Goal: Navigation & Orientation: Find specific page/section

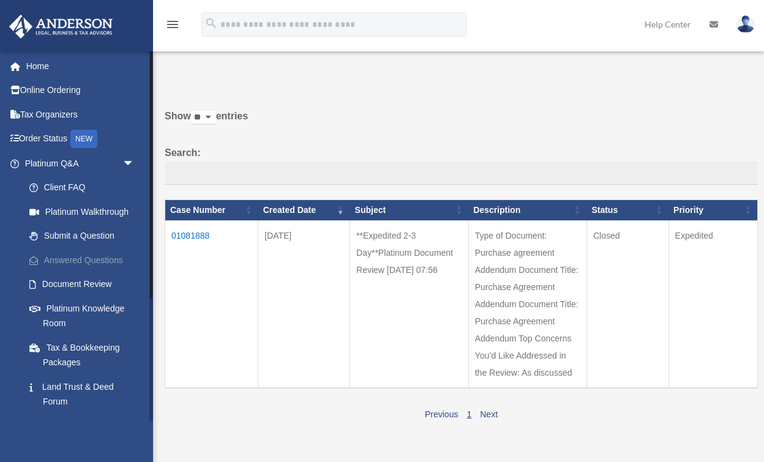
click at [92, 257] on link "Answered Questions" at bounding box center [85, 260] width 136 height 24
click at [64, 264] on link "Answered Questions" at bounding box center [85, 260] width 136 height 24
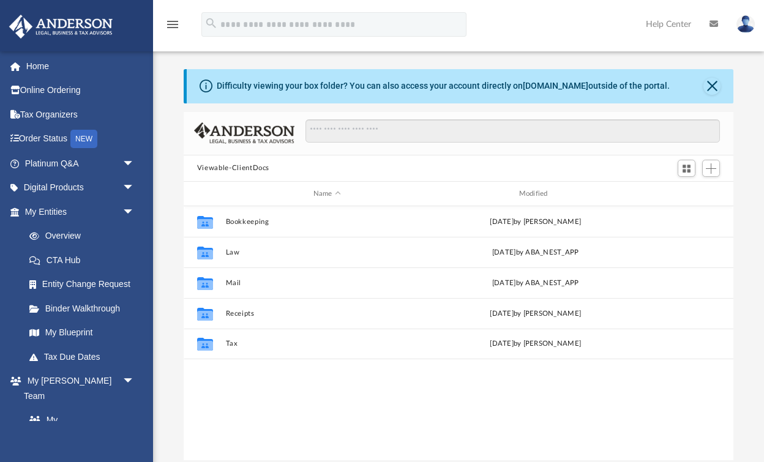
scroll to position [279, 550]
click at [129, 162] on span "arrow_drop_down" at bounding box center [134, 163] width 24 height 25
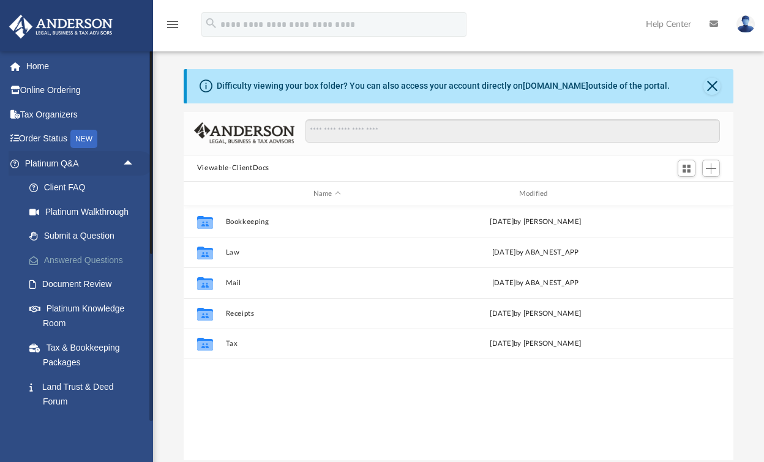
click at [73, 260] on link "Answered Questions" at bounding box center [85, 260] width 136 height 24
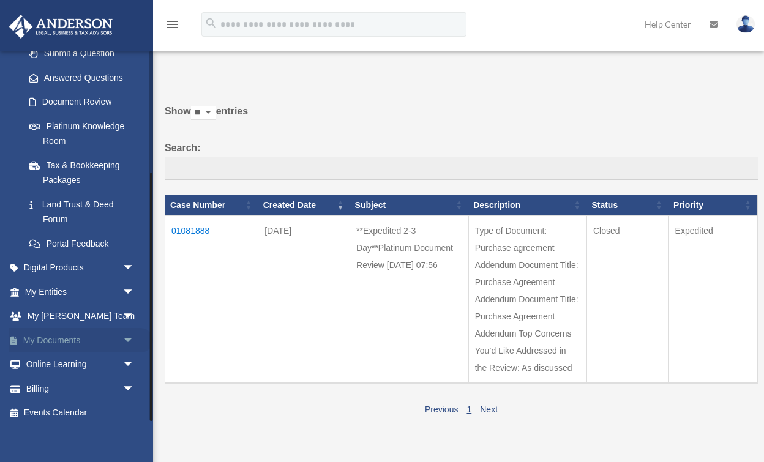
scroll to position [182, 0]
click at [127, 335] on span "arrow_drop_down" at bounding box center [134, 341] width 24 height 25
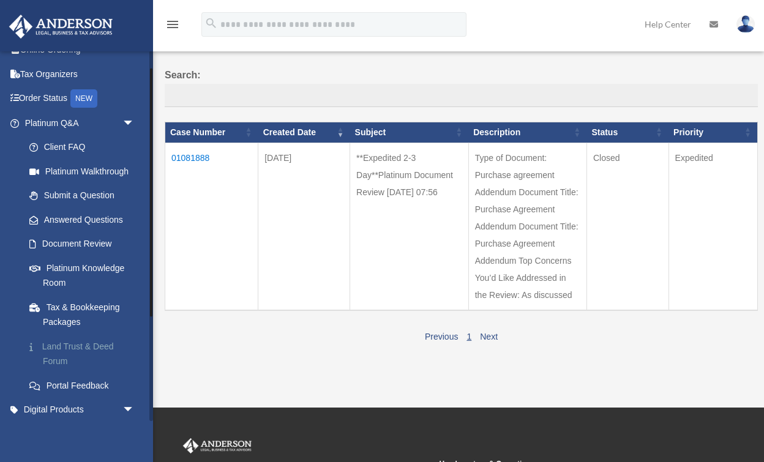
scroll to position [40, 0]
click at [80, 247] on link "Document Review" at bounding box center [85, 245] width 136 height 24
